Goal: Task Accomplishment & Management: Use online tool/utility

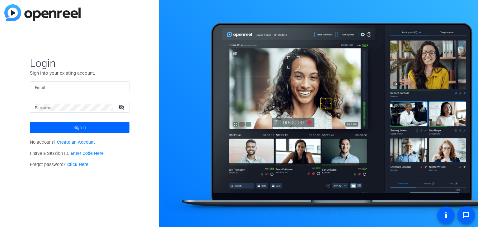
click at [63, 84] on input "Email" at bounding box center [80, 86] width 90 height 7
paste input "[EMAIL_ADDRESS][PERSON_NAME][DOMAIN_NAME]"
type input "[EMAIL_ADDRESS][PERSON_NAME][DOMAIN_NAME]"
click at [91, 121] on span at bounding box center [80, 127] width 100 height 15
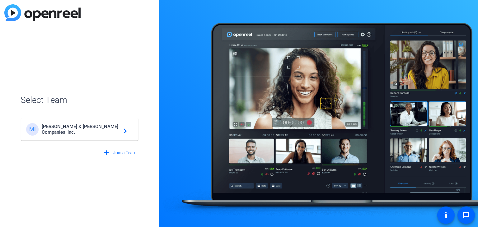
click at [125, 128] on mat-icon "navigate_next" at bounding box center [123, 129] width 7 height 7
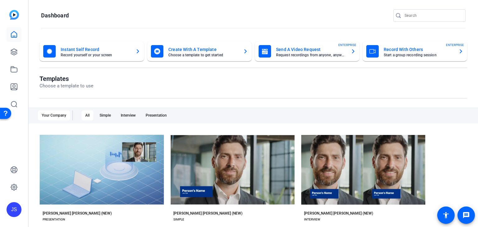
click at [459, 53] on icon "button" at bounding box center [461, 51] width 5 height 7
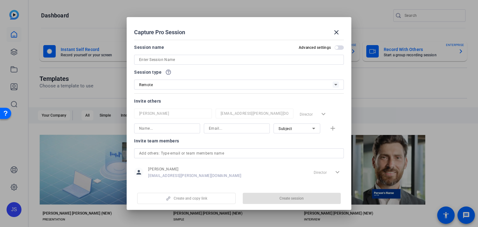
click at [206, 61] on input at bounding box center [239, 59] width 200 height 7
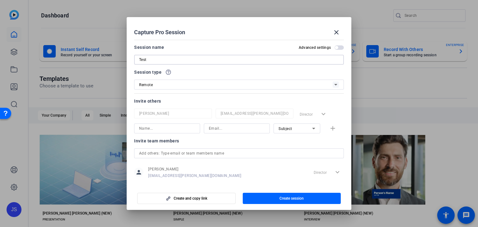
type input "Test"
click at [177, 128] on input at bounding box center [167, 128] width 56 height 7
type input "[PERSON_NAME]"
type input "[PERSON_NAME][EMAIL_ADDRESS][PERSON_NAME][DOMAIN_NAME]"
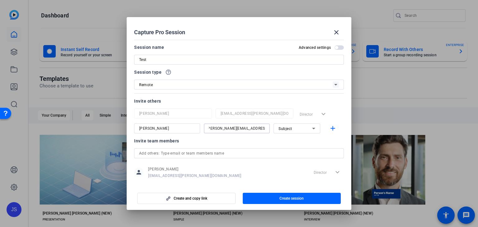
scroll to position [0, 0]
click at [311, 126] on icon at bounding box center [313, 128] width 7 height 7
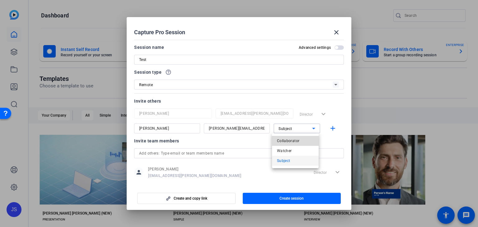
click at [296, 141] on span "Collaborator" at bounding box center [288, 140] width 23 height 7
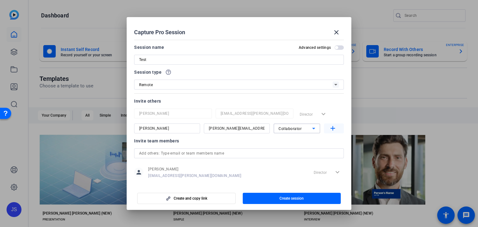
drag, startPoint x: 331, startPoint y: 128, endPoint x: 241, endPoint y: 140, distance: 91.3
click at [331, 128] on mat-icon "add" at bounding box center [333, 129] width 8 height 8
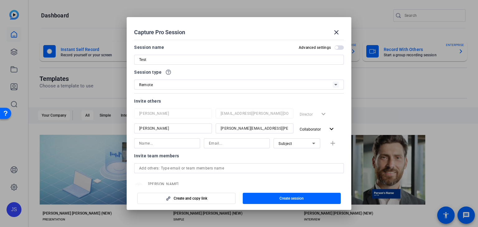
click at [158, 145] on input at bounding box center [167, 143] width 56 height 7
type input "Starr"
type input "[EMAIL_ADDRESS][PERSON_NAME][DOMAIN_NAME]"
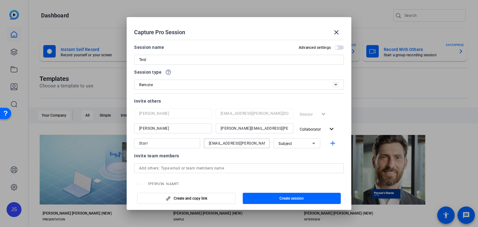
click at [302, 148] on div "Subject" at bounding box center [297, 144] width 37 height 10
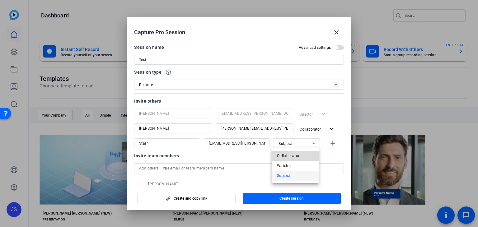
click at [299, 158] on span "Collaborator" at bounding box center [288, 155] width 23 height 7
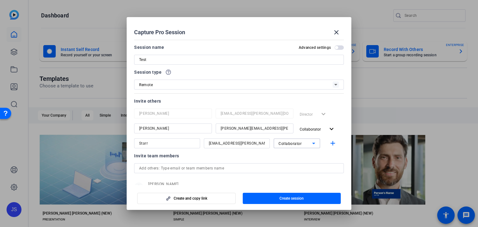
click at [321, 113] on div "Director expand_more" at bounding box center [320, 114] width 47 height 11
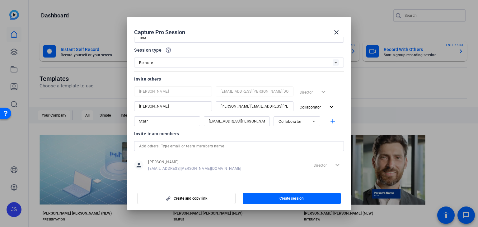
scroll to position [23, 0]
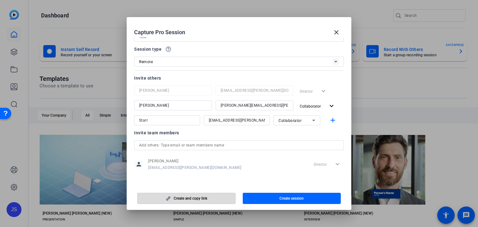
click at [179, 196] on span "Create and copy link" at bounding box center [191, 198] width 34 height 5
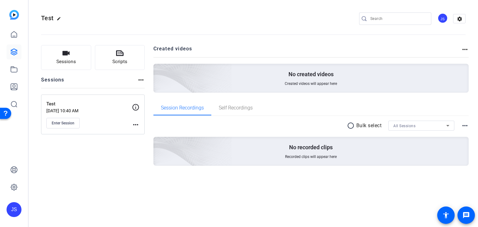
click at [137, 122] on mat-icon "more_horiz" at bounding box center [135, 124] width 7 height 7
click at [143, 133] on span "Edit Session" at bounding box center [151, 133] width 28 height 7
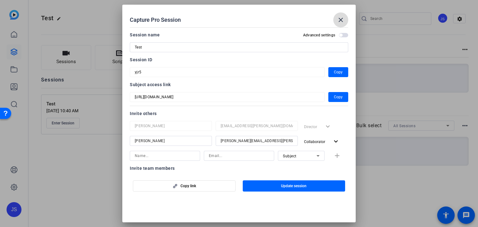
click at [341, 21] on mat-icon "close" at bounding box center [340, 19] width 7 height 7
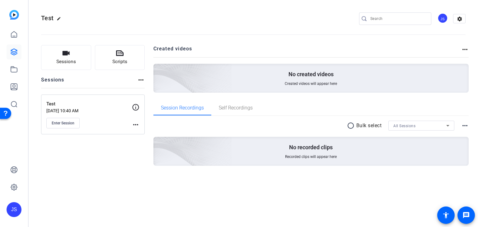
click at [137, 124] on mat-icon "more_horiz" at bounding box center [135, 124] width 7 height 7
click at [143, 132] on span "Edit Session" at bounding box center [151, 133] width 28 height 7
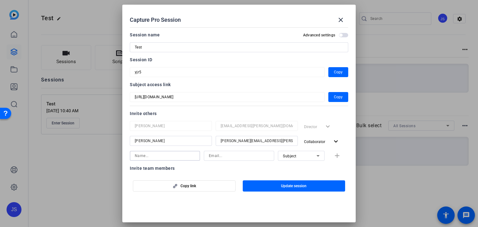
click at [142, 156] on input at bounding box center [165, 155] width 60 height 7
type input "[PERSON_NAME]"
type input "[PERSON_NAME][EMAIL_ADDRESS][PERSON_NAME][DOMAIN_NAME]"
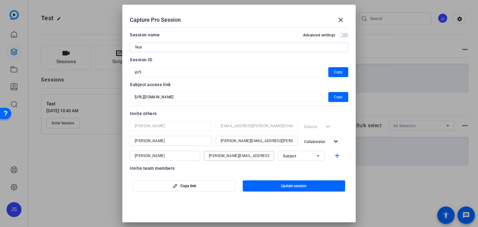
click at [297, 161] on div at bounding box center [301, 164] width 47 height 7
click at [296, 158] on div "Subject" at bounding box center [300, 156] width 34 height 8
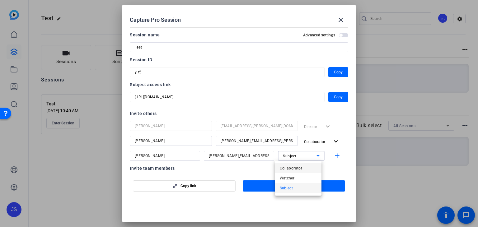
click at [296, 168] on span "Collaborator" at bounding box center [291, 168] width 23 height 7
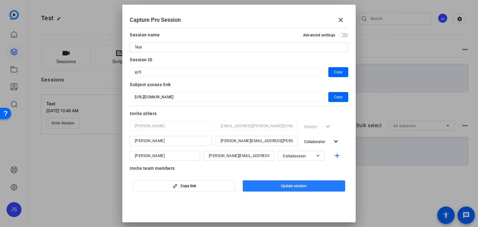
click at [265, 188] on span "button" at bounding box center [294, 186] width 103 height 15
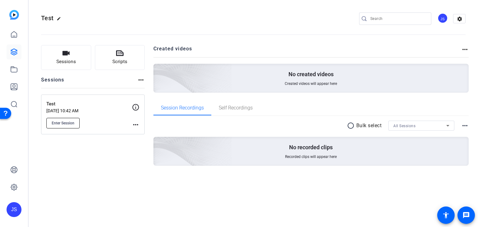
click at [64, 122] on span "Enter Session" at bounding box center [63, 123] width 23 height 5
click at [135, 124] on mat-icon "more_horiz" at bounding box center [135, 124] width 7 height 7
click at [141, 130] on span "Edit Session" at bounding box center [151, 133] width 28 height 7
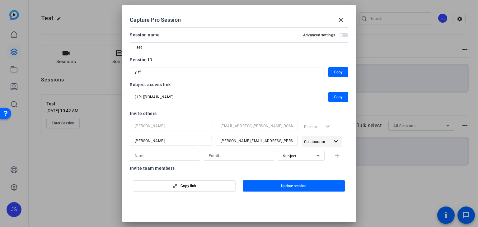
click at [322, 139] on span "Collaborator" at bounding box center [317, 141] width 26 height 7
click at [314, 176] on span "Subject" at bounding box center [320, 176] width 13 height 4
click at [305, 185] on span "Update session" at bounding box center [294, 186] width 26 height 5
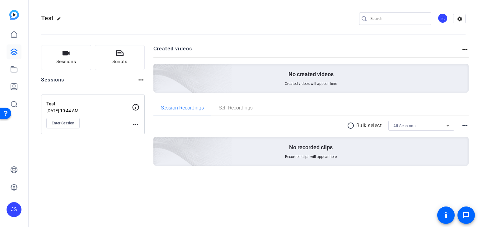
click at [135, 126] on mat-icon "more_horiz" at bounding box center [135, 124] width 7 height 7
click at [140, 135] on span "Edit Session" at bounding box center [151, 133] width 28 height 7
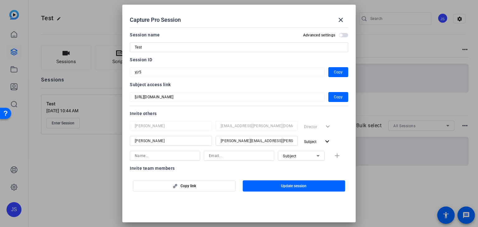
click at [176, 156] on input at bounding box center [165, 155] width 60 height 7
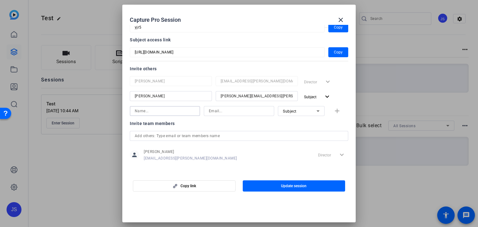
scroll to position [48, 0]
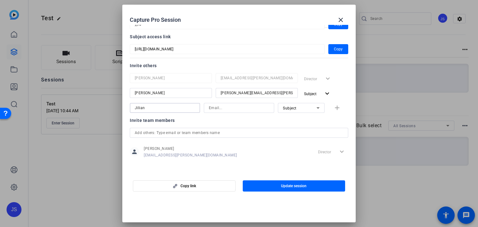
type input "Jilian"
type input "[PERSON_NAME][EMAIL_ADDRESS][PERSON_NAME][DOMAIN_NAME]"
click at [334, 110] on mat-icon "add" at bounding box center [338, 108] width 8 height 8
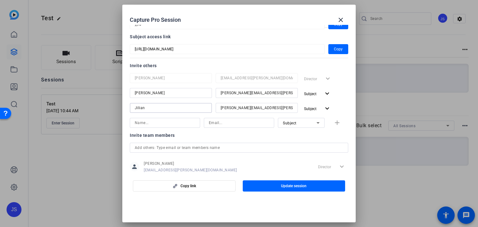
click at [185, 108] on input "Jilian" at bounding box center [171, 107] width 72 height 7
type input "[PERSON_NAME]"
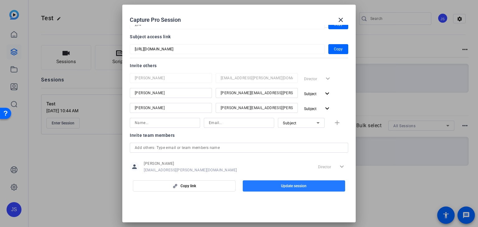
click at [303, 185] on span "Update session" at bounding box center [294, 186] width 26 height 5
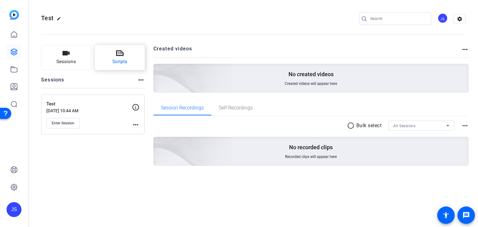
click at [123, 54] on button "Scripts" at bounding box center [120, 57] width 50 height 25
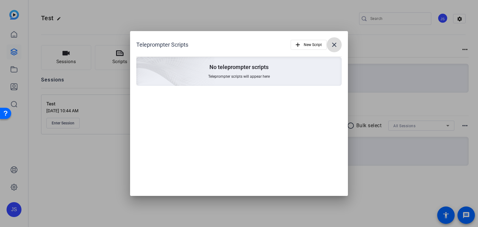
click at [334, 45] on mat-icon "close" at bounding box center [334, 44] width 7 height 7
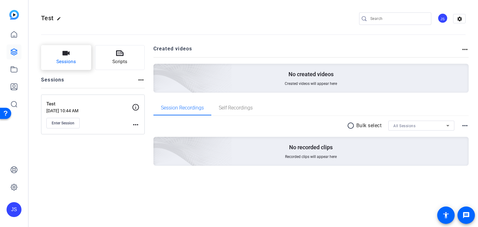
click at [55, 49] on button "Sessions" at bounding box center [66, 57] width 50 height 25
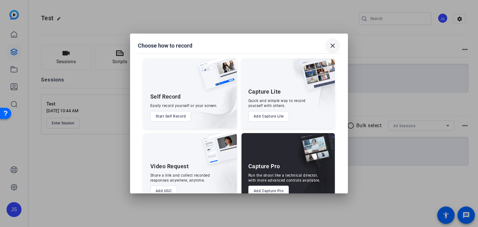
click at [329, 46] on span at bounding box center [332, 45] width 15 height 15
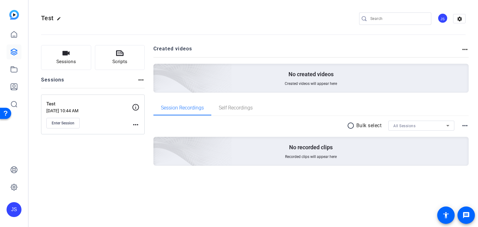
click at [135, 123] on mat-icon "more_horiz" at bounding box center [135, 124] width 7 height 7
click at [142, 135] on span "Edit Session" at bounding box center [151, 133] width 28 height 7
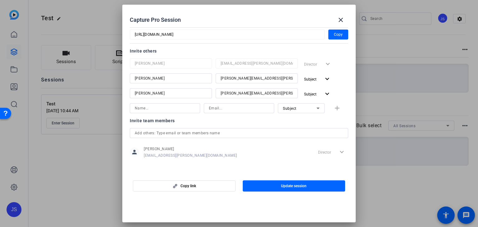
scroll to position [63, 0]
click at [342, 18] on mat-icon "close" at bounding box center [340, 19] width 7 height 7
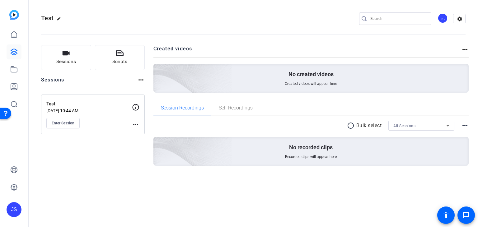
click at [86, 178] on div "Sessions Scripts Sessions more_horiz Test [DATE] 10:44 AM Enter Session more_ho…" at bounding box center [93, 115] width 104 height 141
click at [13, 16] on img at bounding box center [14, 15] width 10 height 10
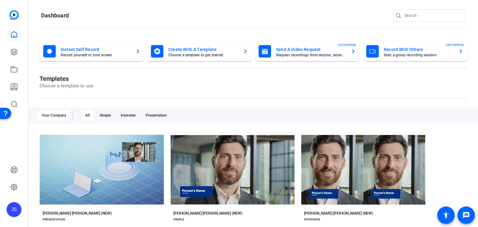
click at [225, 55] on mat-card-subtitle "Choose a template to get started" at bounding box center [203, 55] width 70 height 4
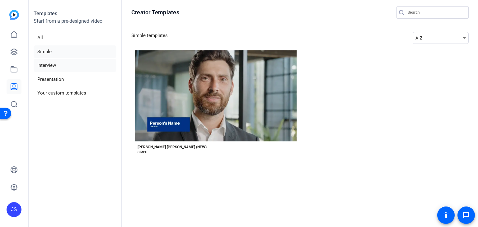
click at [52, 66] on li "Interview" at bounding box center [75, 65] width 83 height 13
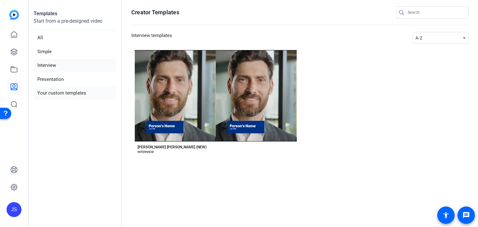
click at [51, 96] on li "Your custom templates" at bounding box center [75, 93] width 83 height 13
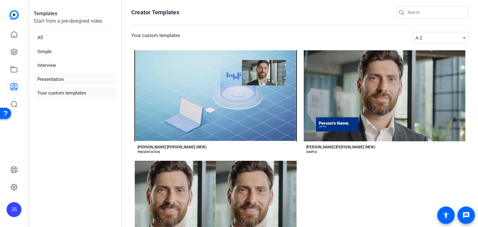
click at [50, 82] on li "Presentation" at bounding box center [75, 79] width 83 height 13
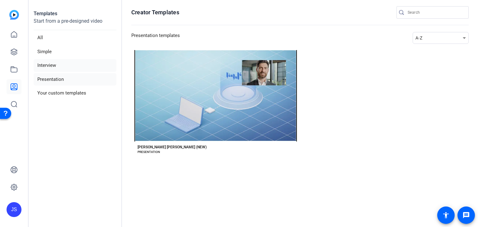
click at [50, 65] on li "Interview" at bounding box center [75, 65] width 83 height 13
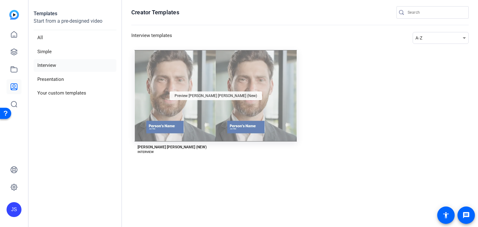
click at [233, 95] on span "Preview [PERSON_NAME] [PERSON_NAME] (New)" at bounding box center [216, 96] width 83 height 4
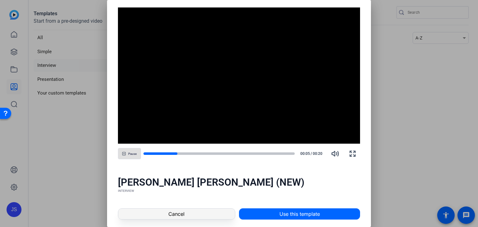
click at [189, 210] on span at bounding box center [176, 214] width 117 height 15
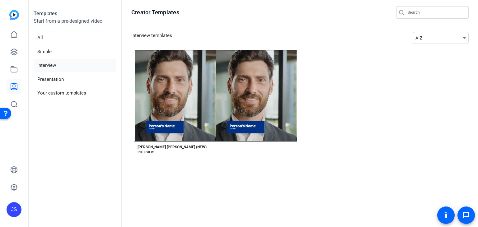
click at [70, 86] on ul "All Simple Interview Presentation Your custom templates" at bounding box center [75, 65] width 83 height 68
click at [70, 91] on li "Your custom templates" at bounding box center [75, 93] width 83 height 13
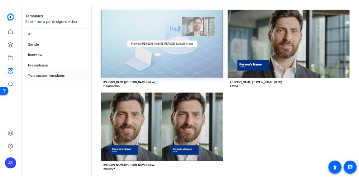
scroll to position [53, 0]
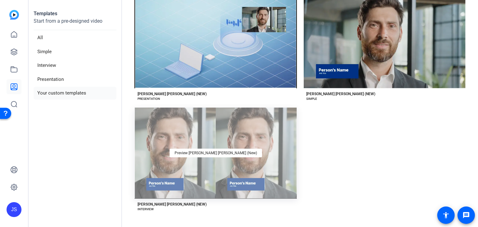
click at [216, 132] on div "Preview [PERSON_NAME] [PERSON_NAME] (New)" at bounding box center [216, 154] width 163 height 92
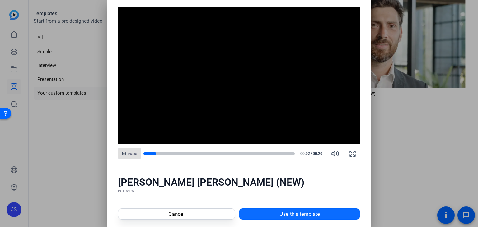
click at [311, 219] on span at bounding box center [299, 214] width 121 height 15
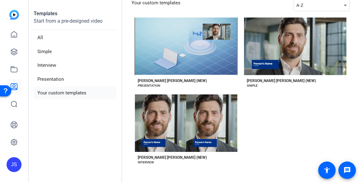
scroll to position [31, 0]
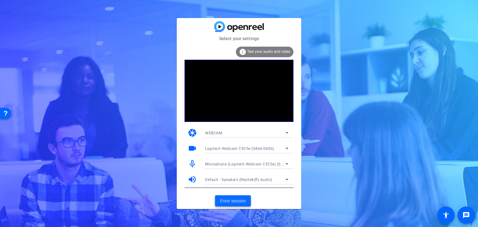
click at [235, 200] on span "Enter session" at bounding box center [233, 201] width 26 height 7
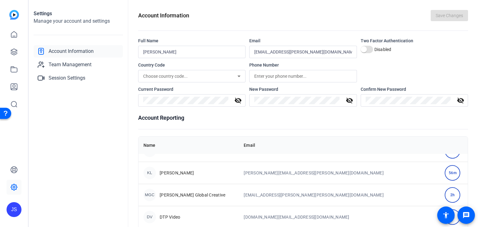
scroll to position [125, 0]
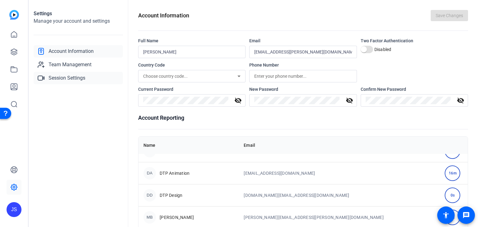
click at [59, 79] on span "Session Settings" at bounding box center [67, 77] width 37 height 7
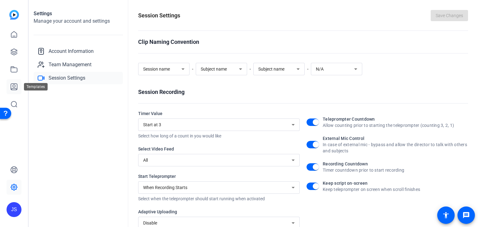
click at [14, 88] on icon at bounding box center [13, 86] width 7 height 7
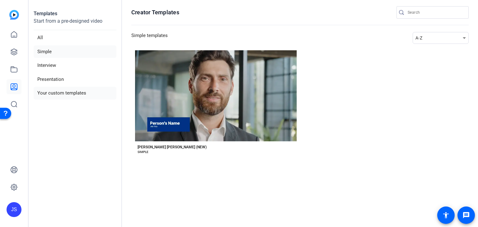
click at [70, 92] on li "Your custom templates" at bounding box center [75, 93] width 83 height 13
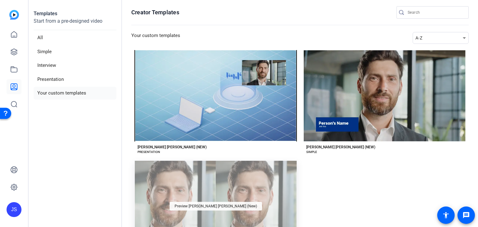
click at [223, 202] on div "Preview [PERSON_NAME] [PERSON_NAME] (New)" at bounding box center [216, 206] width 92 height 9
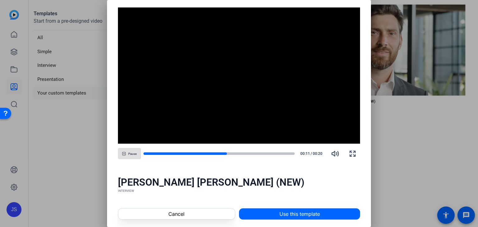
scroll to position [53, 0]
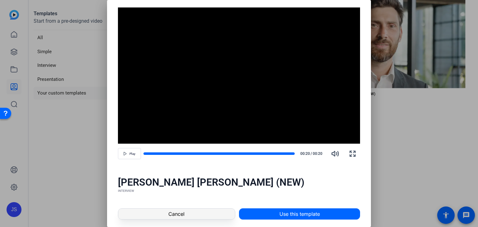
click at [174, 212] on span "Cancel" at bounding box center [176, 214] width 16 height 7
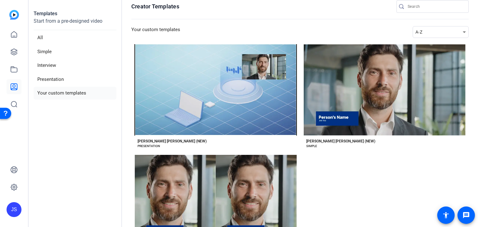
scroll to position [0, 0]
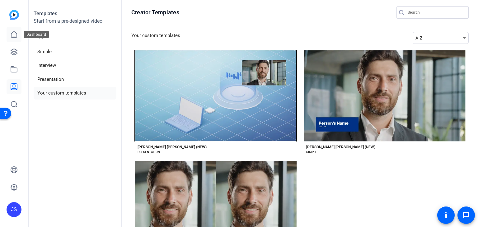
click at [14, 39] on link at bounding box center [14, 34] width 15 height 15
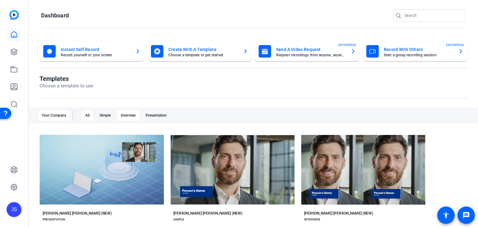
click at [131, 116] on div "Interview" at bounding box center [128, 116] width 22 height 10
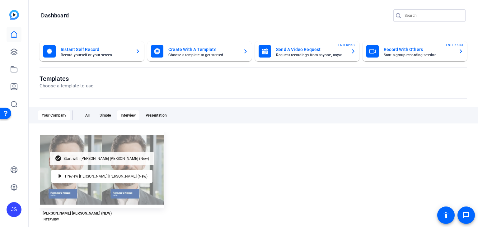
click at [97, 157] on span "Start with [PERSON_NAME] [PERSON_NAME] (New)" at bounding box center [107, 159] width 86 height 4
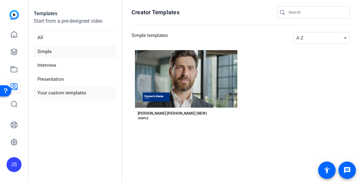
click at [53, 91] on li "Your custom templates" at bounding box center [75, 93] width 83 height 13
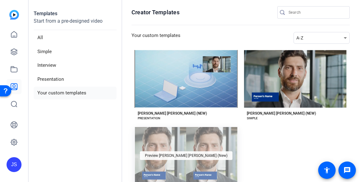
click at [182, 155] on span "Preview [PERSON_NAME] [PERSON_NAME] (New)" at bounding box center [186, 156] width 83 height 4
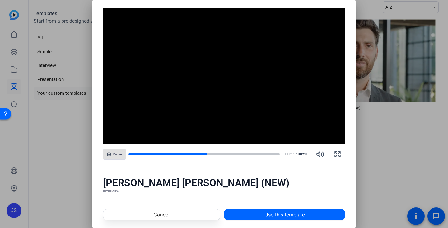
scroll to position [31, 0]
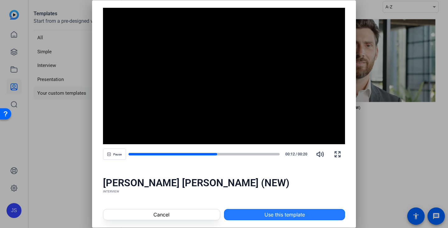
click at [313, 182] on span at bounding box center [285, 214] width 121 height 15
